Goal: Task Accomplishment & Management: Use online tool/utility

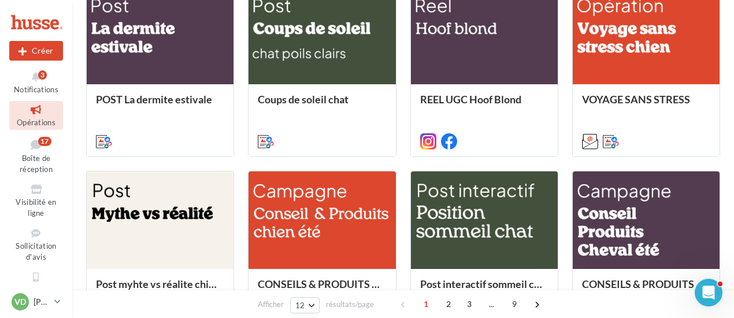
scroll to position [578, 0]
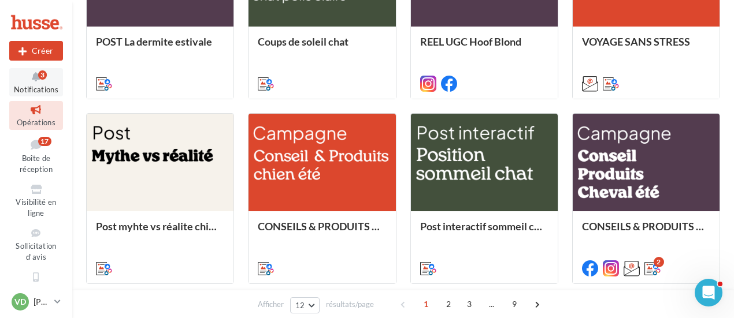
click at [31, 76] on icon at bounding box center [36, 76] width 47 height 13
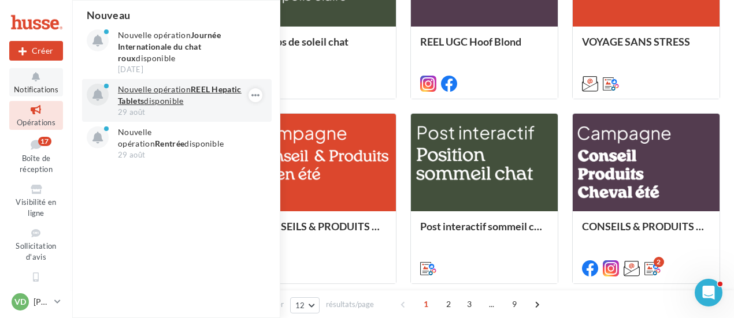
click at [176, 92] on p "Nouvelle opération REEL Hepatic Tablets disponible" at bounding box center [185, 95] width 134 height 23
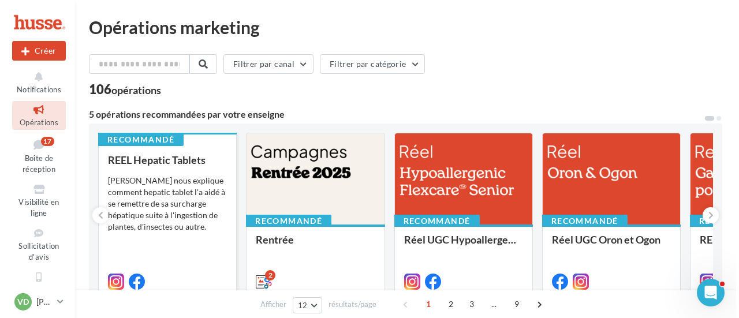
scroll to position [58, 0]
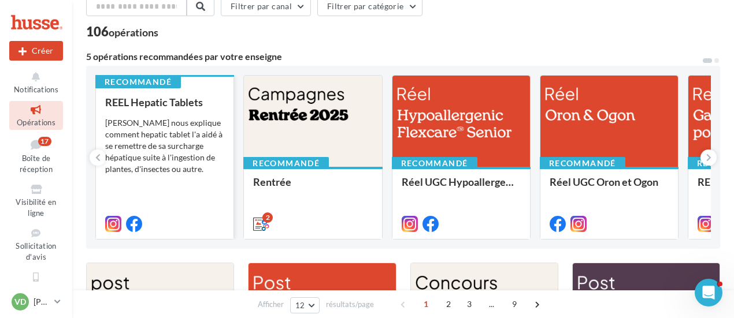
click at [155, 148] on div "[PERSON_NAME] nous explique comment hepatic tablet l'a aidé à se remettre de sa…" at bounding box center [164, 146] width 119 height 58
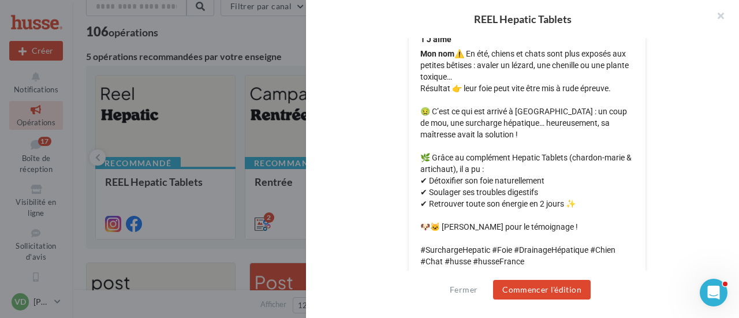
scroll to position [574, 0]
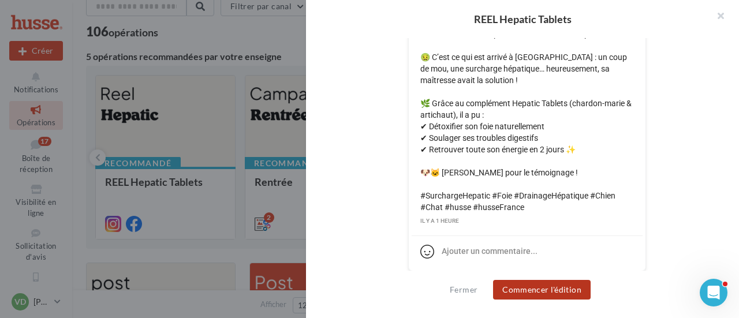
click at [542, 293] on button "Commencer l'édition" at bounding box center [542, 290] width 98 height 20
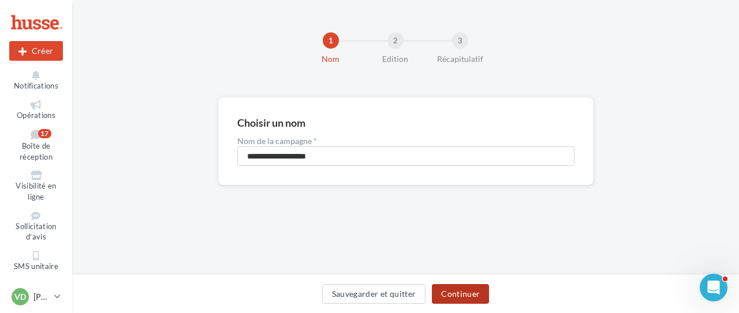
click at [455, 291] on button "Continuer" at bounding box center [460, 294] width 57 height 20
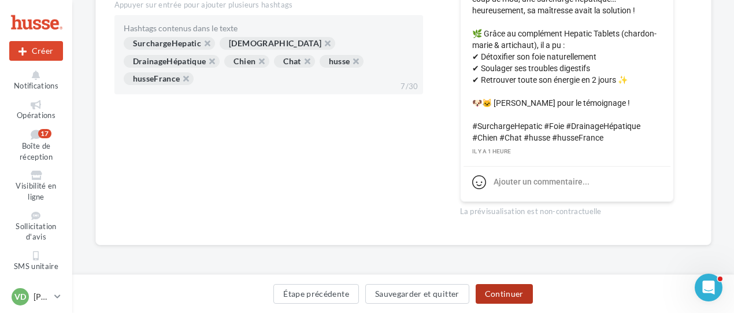
click at [486, 289] on button "Continuer" at bounding box center [503, 294] width 57 height 20
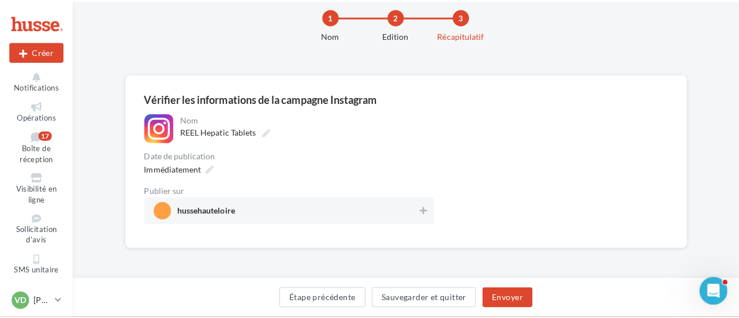
scroll to position [24, 0]
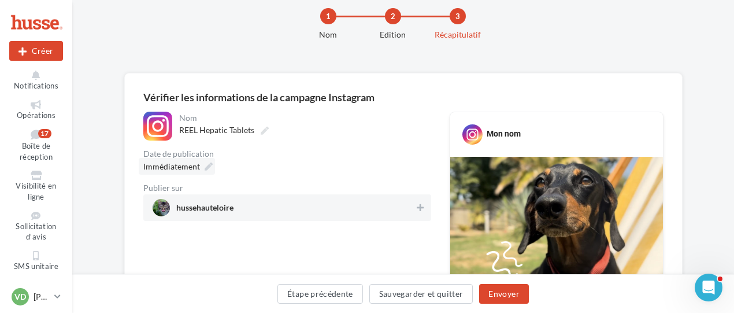
click at [206, 165] on icon at bounding box center [208, 166] width 8 height 8
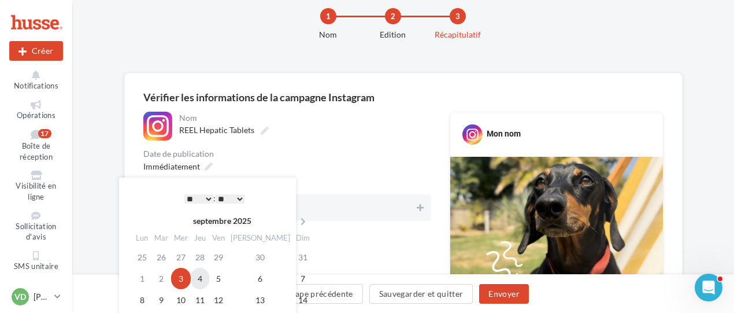
click at [207, 281] on td "4" at bounding box center [200, 277] width 18 height 21
click at [209, 201] on select "* * * * * * * * * * ** ** ** ** ** ** ** ** ** ** ** ** ** **" at bounding box center [198, 198] width 29 height 9
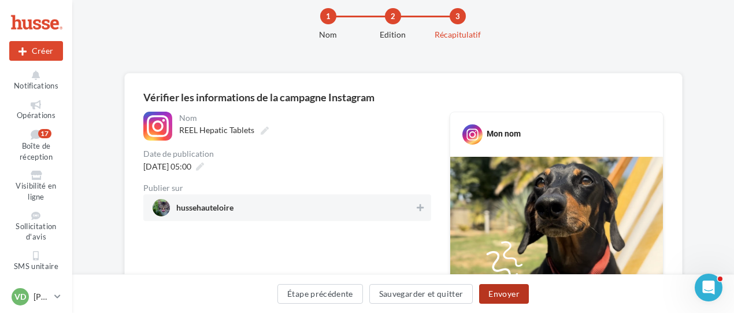
click at [513, 296] on button "Envoyer" at bounding box center [503, 294] width 49 height 20
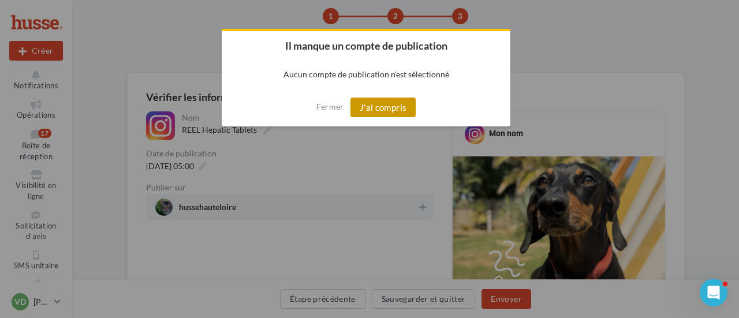
click at [389, 99] on button "J'ai compris" at bounding box center [384, 108] width 66 height 20
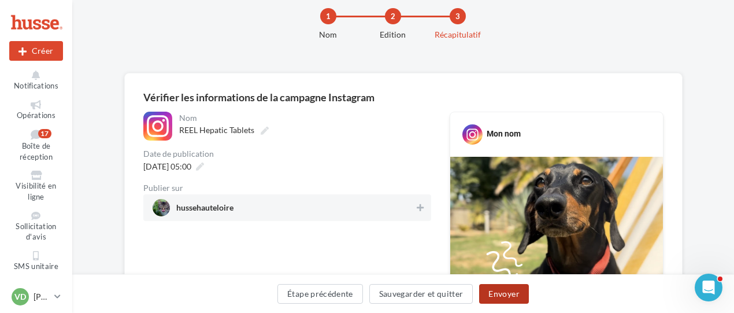
click at [508, 295] on button "Envoyer" at bounding box center [503, 294] width 49 height 20
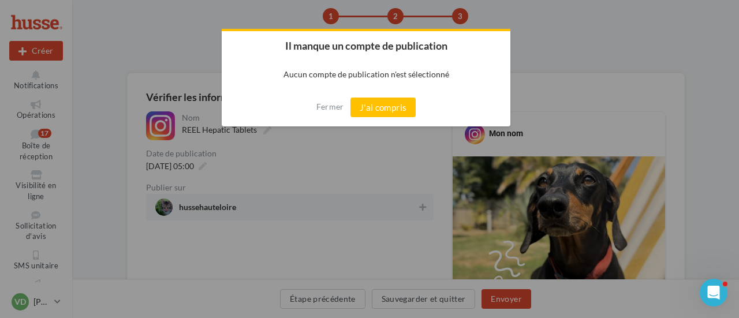
click at [379, 209] on div at bounding box center [369, 159] width 739 height 318
click at [412, 210] on div at bounding box center [369, 159] width 739 height 318
click at [365, 105] on button "J'ai compris" at bounding box center [384, 108] width 66 height 20
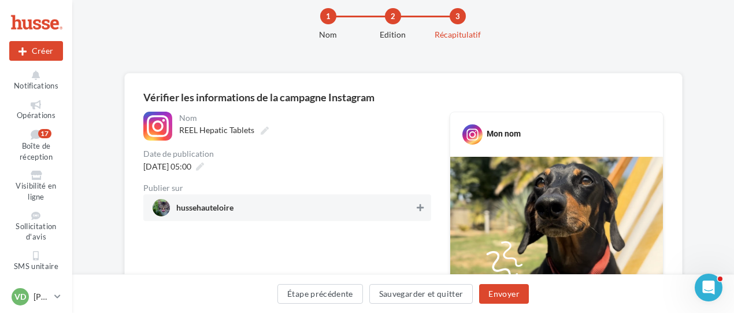
click at [419, 209] on icon at bounding box center [419, 207] width 7 height 8
click at [501, 294] on button "Envoyer" at bounding box center [503, 294] width 49 height 20
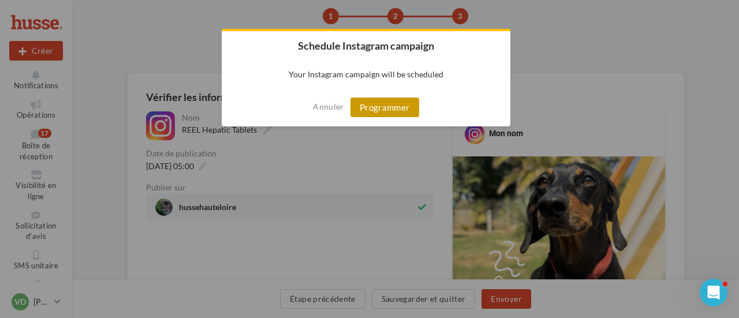
click at [401, 110] on button "Programmer" at bounding box center [385, 108] width 69 height 20
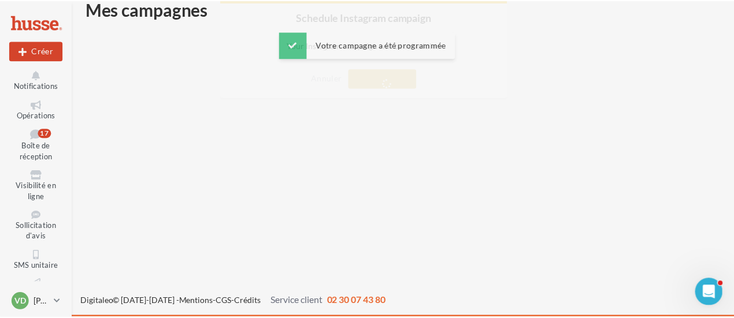
scroll to position [18, 0]
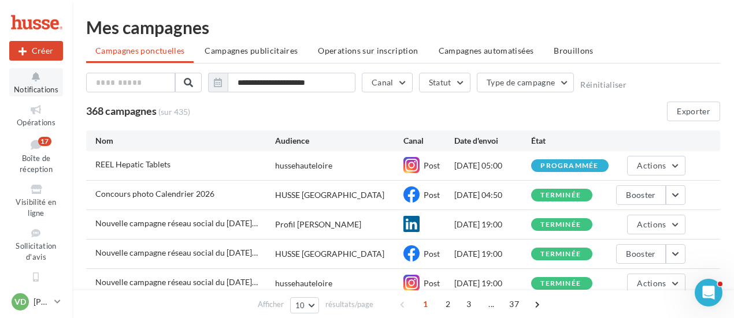
click at [38, 77] on icon at bounding box center [36, 76] width 47 height 13
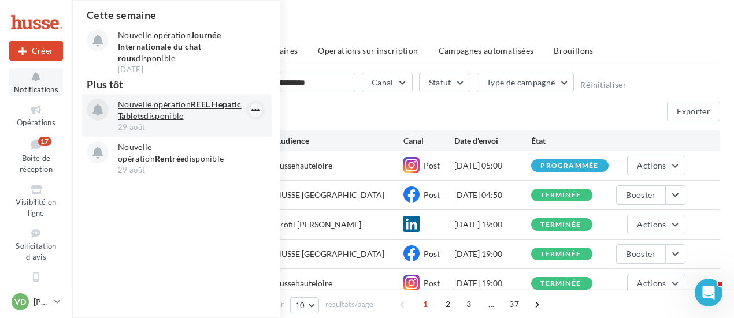
click at [257, 106] on icon "button" at bounding box center [255, 110] width 9 height 14
click at [209, 98] on div "Archiver Découvrir cette opération Nouvelle opération REEL Hepatic Tablets disp…" at bounding box center [176, 115] width 189 height 43
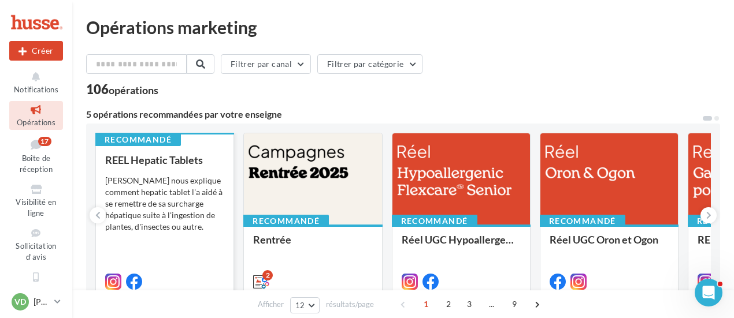
click at [168, 184] on div "[PERSON_NAME] nous explique comment hepatic tablet l'a aidé à se remettre de sa…" at bounding box center [164, 204] width 119 height 58
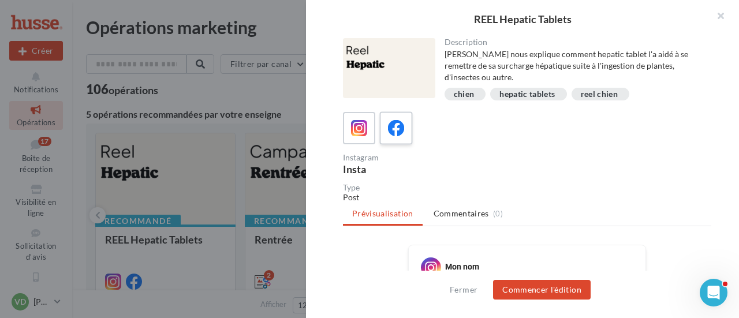
click at [381, 132] on label at bounding box center [396, 127] width 33 height 33
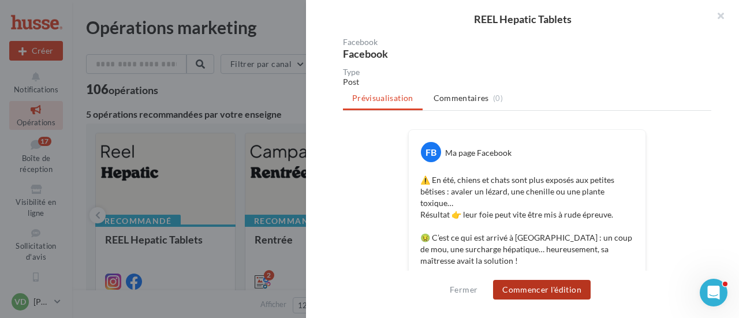
click at [550, 291] on button "Commencer l'édition" at bounding box center [542, 290] width 98 height 20
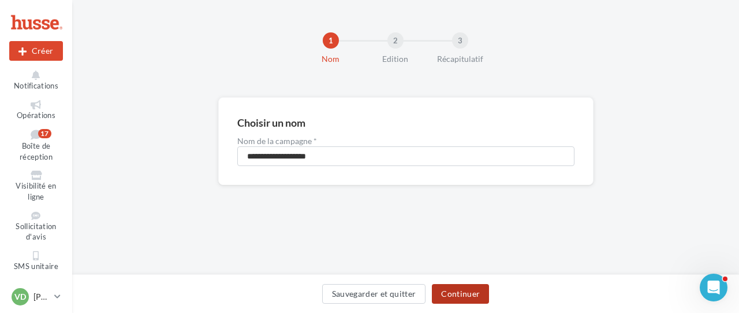
click at [468, 297] on button "Continuer" at bounding box center [460, 294] width 57 height 20
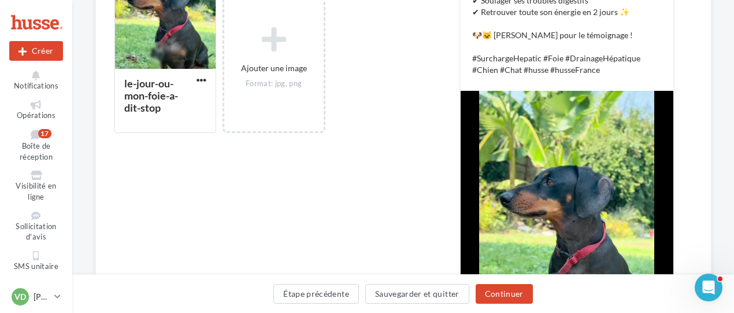
scroll to position [520, 0]
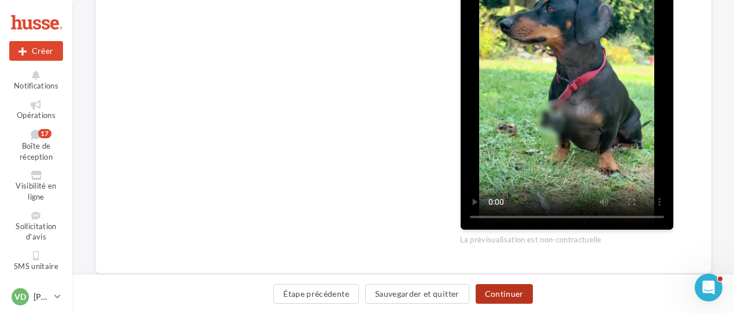
click at [519, 294] on button "Continuer" at bounding box center [503, 294] width 57 height 20
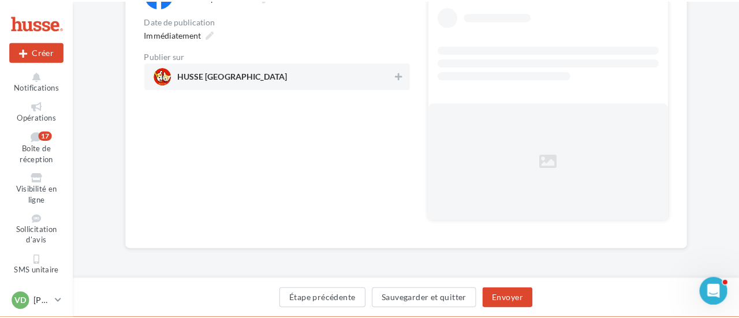
scroll to position [42, 0]
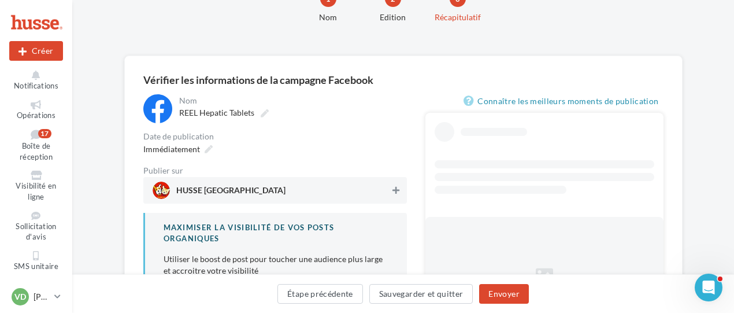
click at [395, 194] on icon at bounding box center [395, 190] width 7 height 8
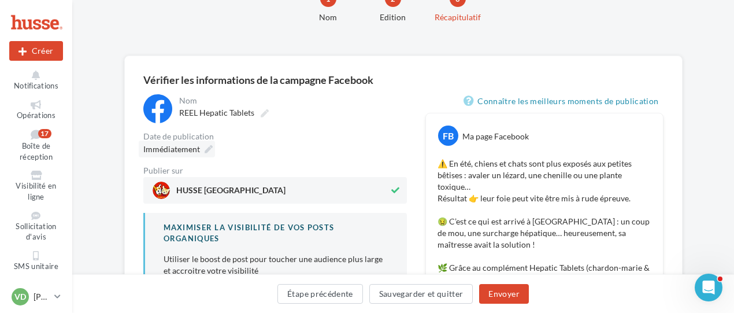
click at [206, 150] on icon at bounding box center [208, 149] width 8 height 8
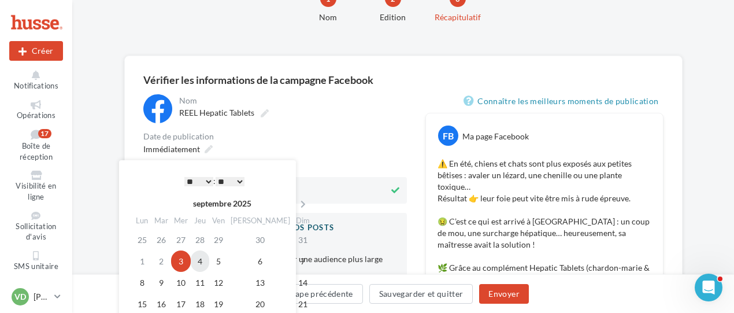
click at [206, 261] on td "4" at bounding box center [200, 260] width 18 height 21
click at [204, 180] on select "* * * * * * * * * * ** ** ** ** ** ** ** ** ** ** ** ** ** **" at bounding box center [198, 181] width 29 height 9
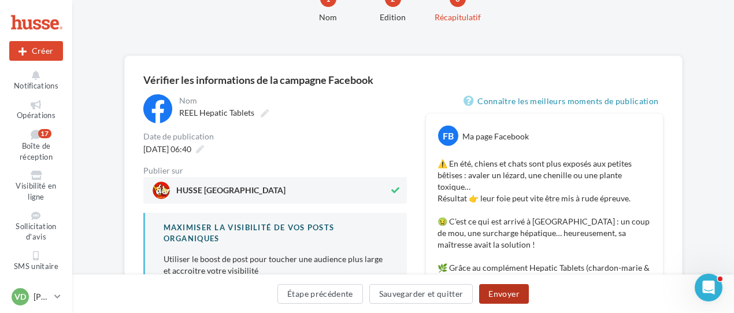
click at [500, 300] on button "Envoyer" at bounding box center [503, 294] width 49 height 20
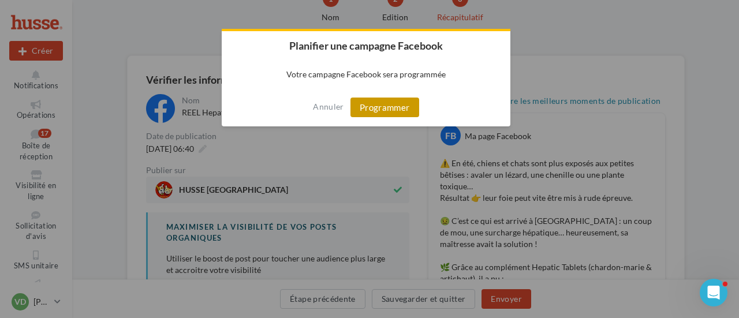
click at [386, 108] on button "Programmer" at bounding box center [385, 108] width 69 height 20
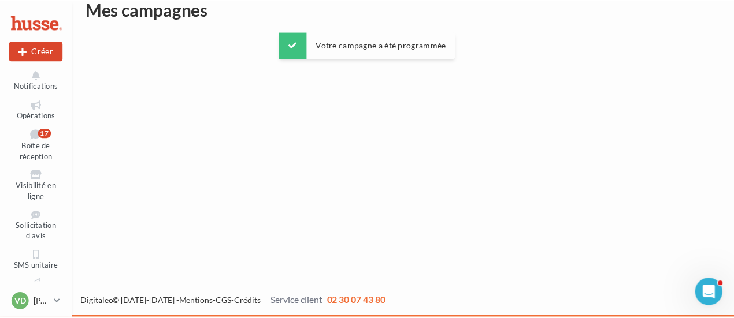
scroll to position [18, 0]
